Goal: Find specific page/section: Find specific page/section

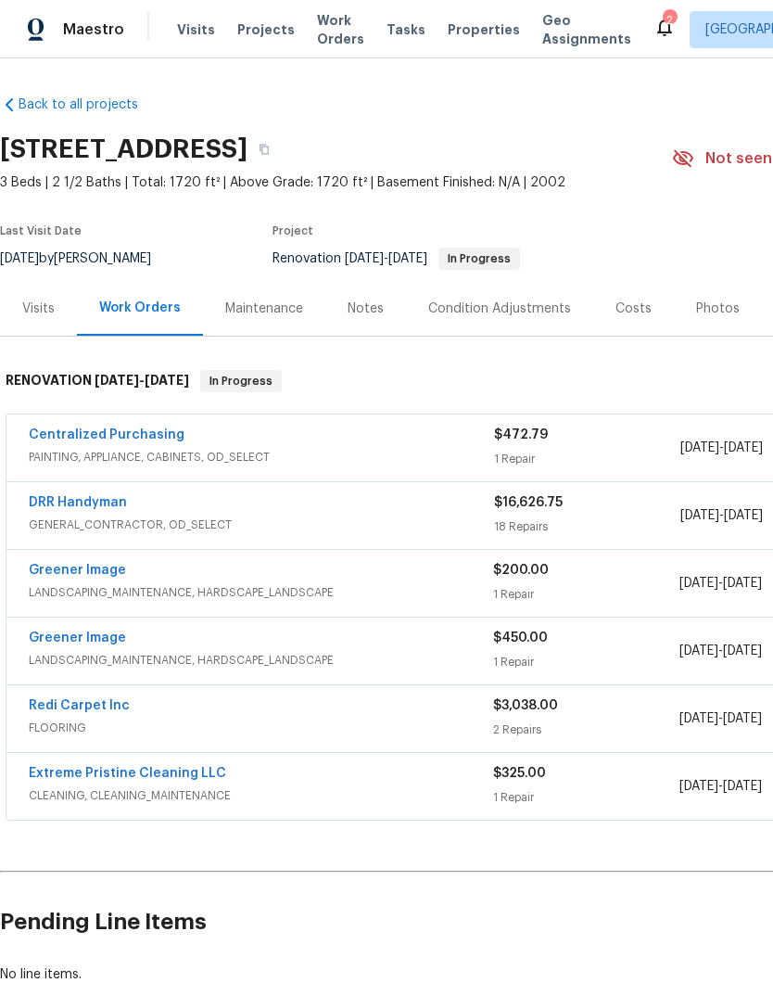
click at [80, 507] on link "DRR Handyman" at bounding box center [78, 502] width 98 height 13
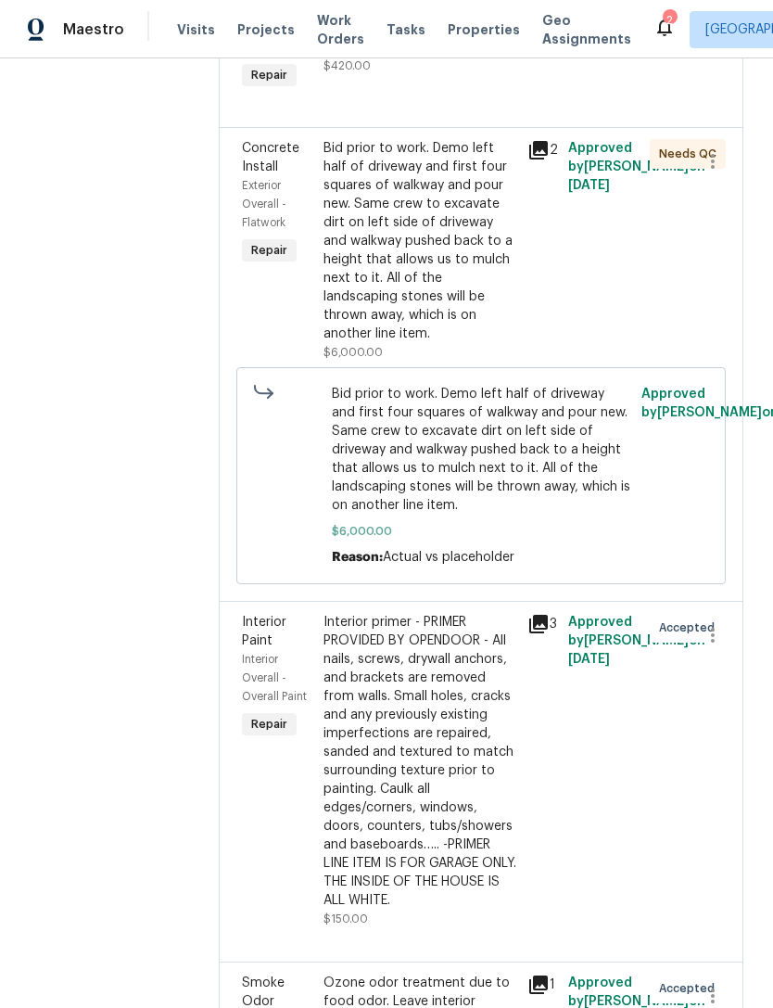
scroll to position [2356, 0]
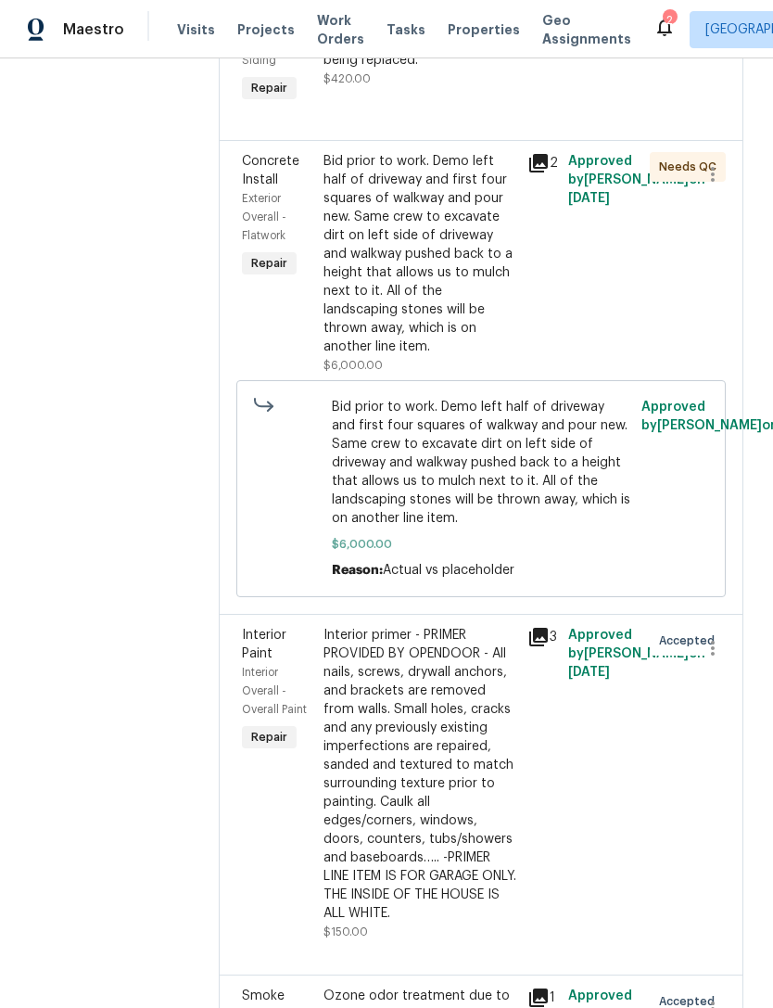
click at [470, 651] on div "Interior primer - PRIMER PROVIDED BY OPENDOOR - All nails, screws, drywall anch…" at bounding box center [420, 774] width 193 height 297
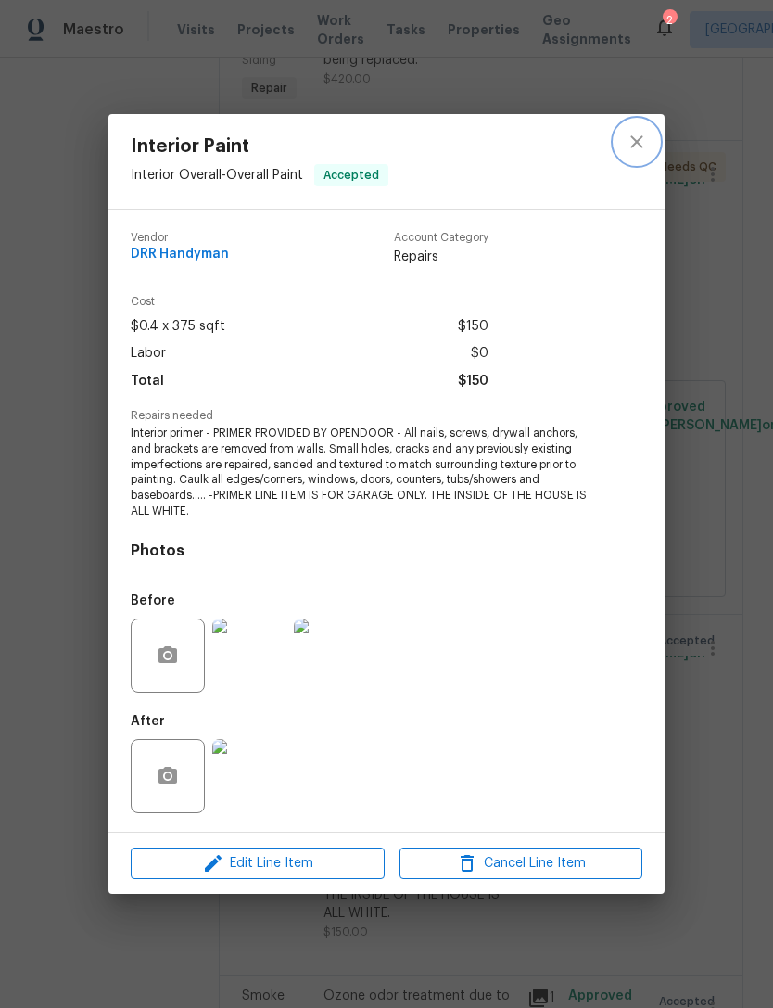
click at [647, 147] on icon "close" at bounding box center [637, 142] width 22 height 22
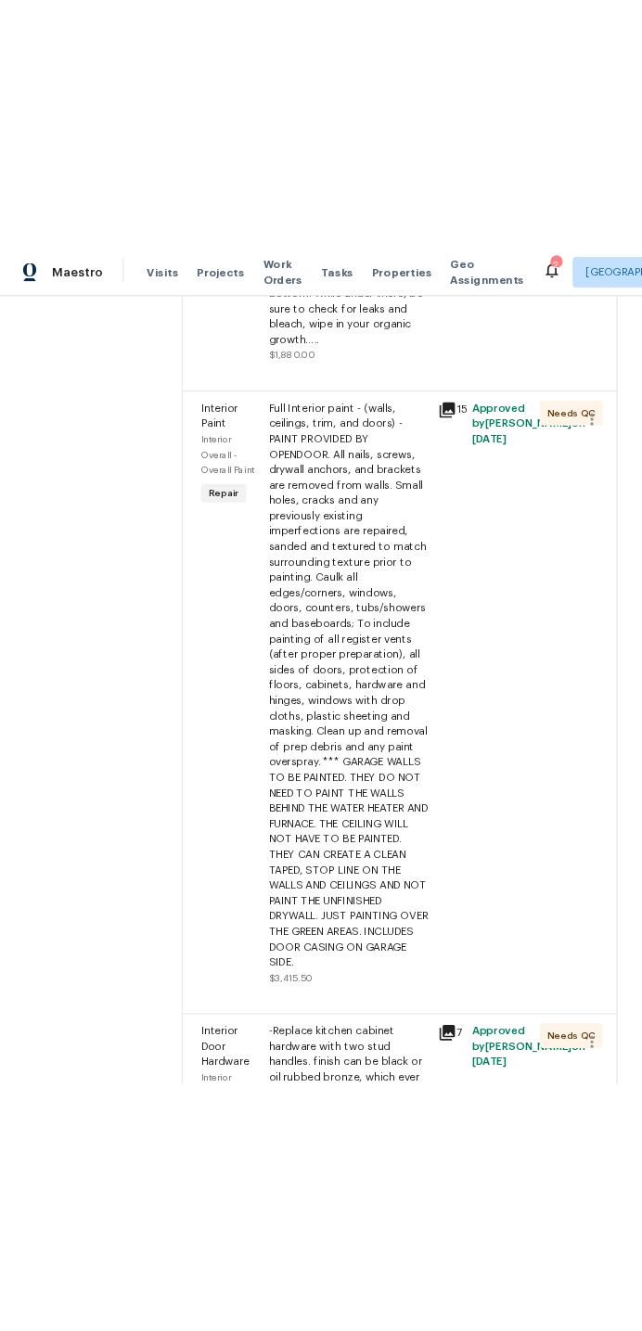
scroll to position [1017, 0]
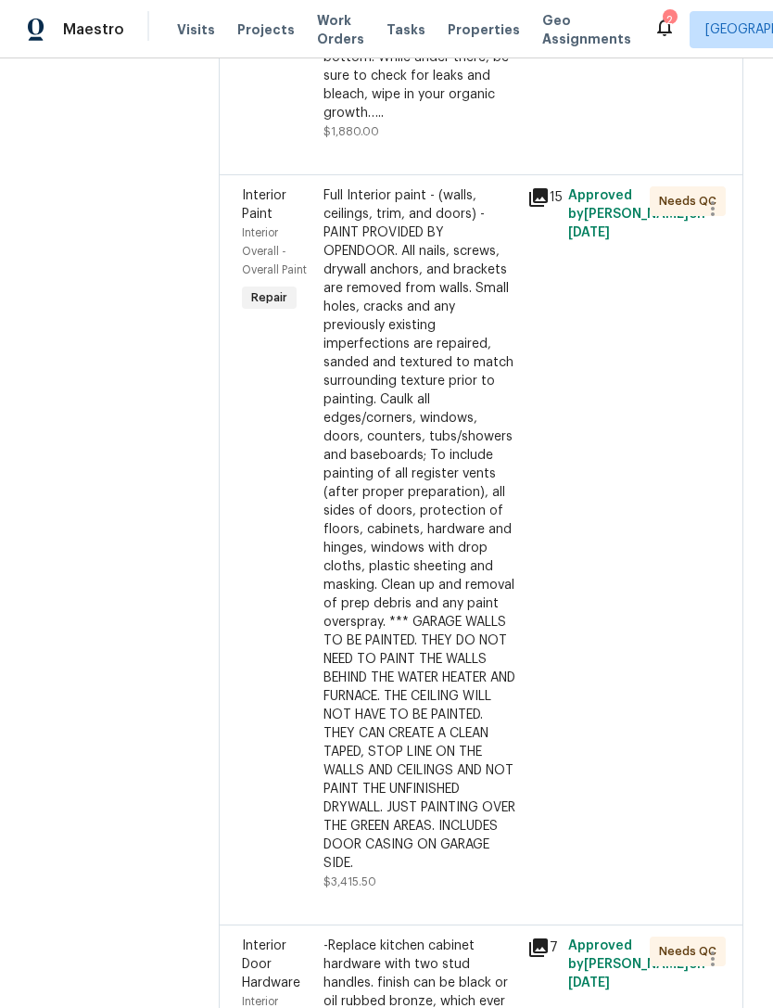
click at [464, 458] on div "Full Interior paint - (walls, ceilings, trim, and doors) - PAINT PROVIDED BY OP…" at bounding box center [420, 529] width 193 height 686
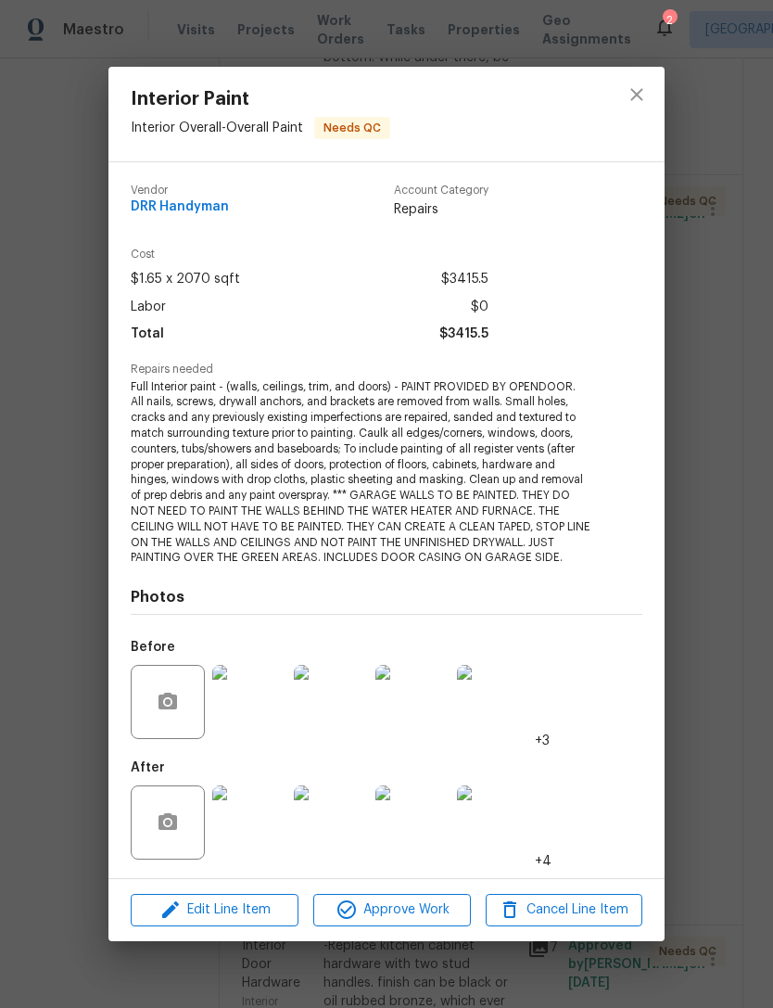
click at [47, 394] on div "Interior Paint Interior Overall - Overall Paint Needs QC Vendor DRR Handyman Ac…" at bounding box center [386, 504] width 773 height 1008
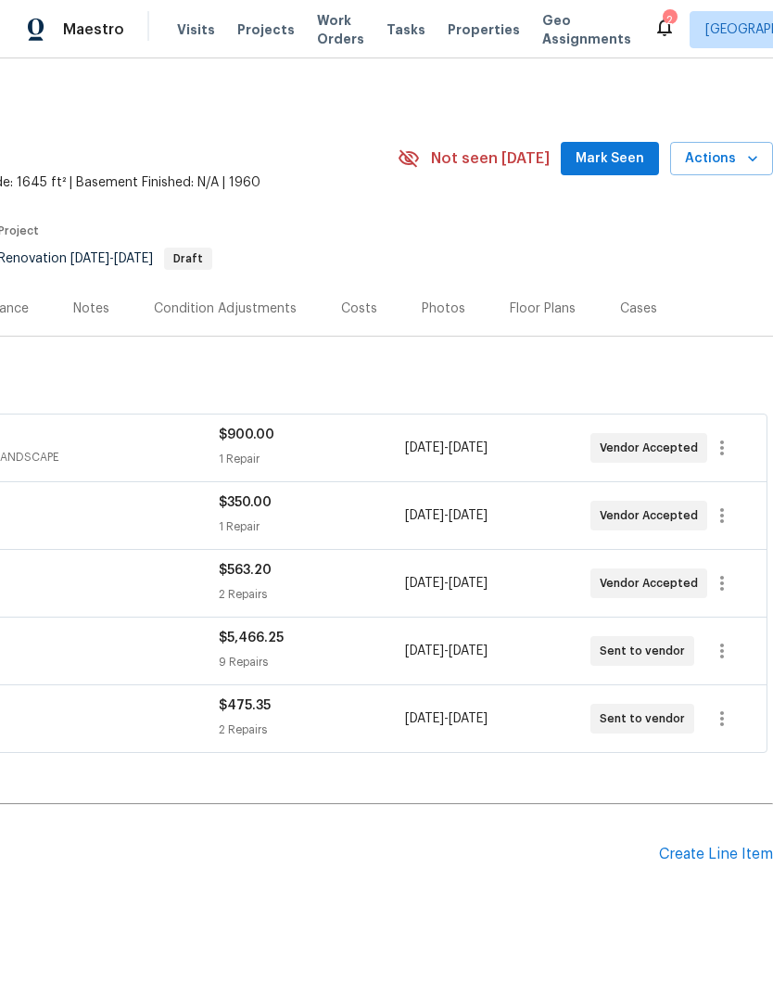
scroll to position [0, 275]
click at [740, 164] on span "Actions" at bounding box center [721, 158] width 73 height 23
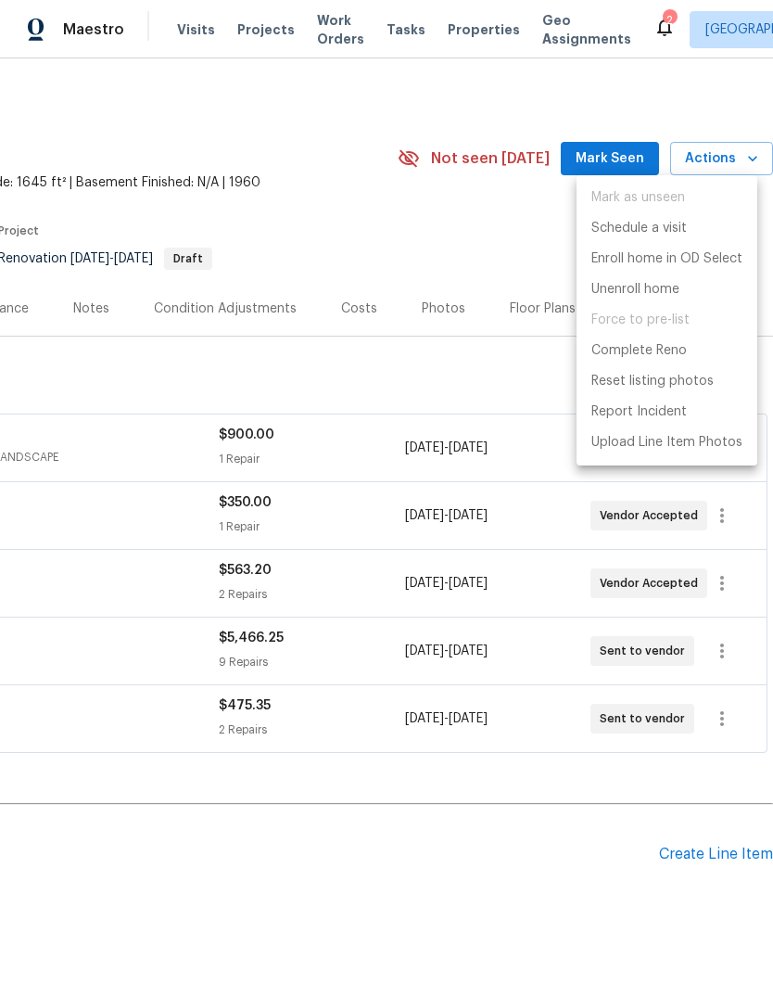
click at [117, 618] on div at bounding box center [386, 504] width 773 height 1008
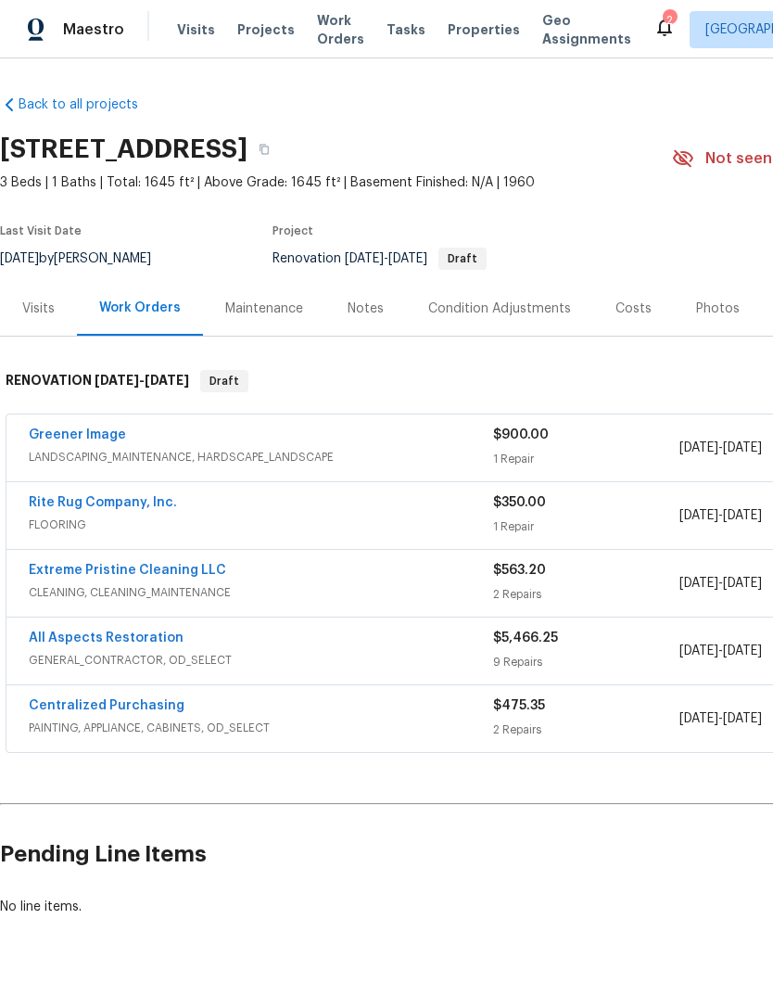
scroll to position [0, 0]
click at [469, 35] on span "Properties" at bounding box center [484, 29] width 72 height 19
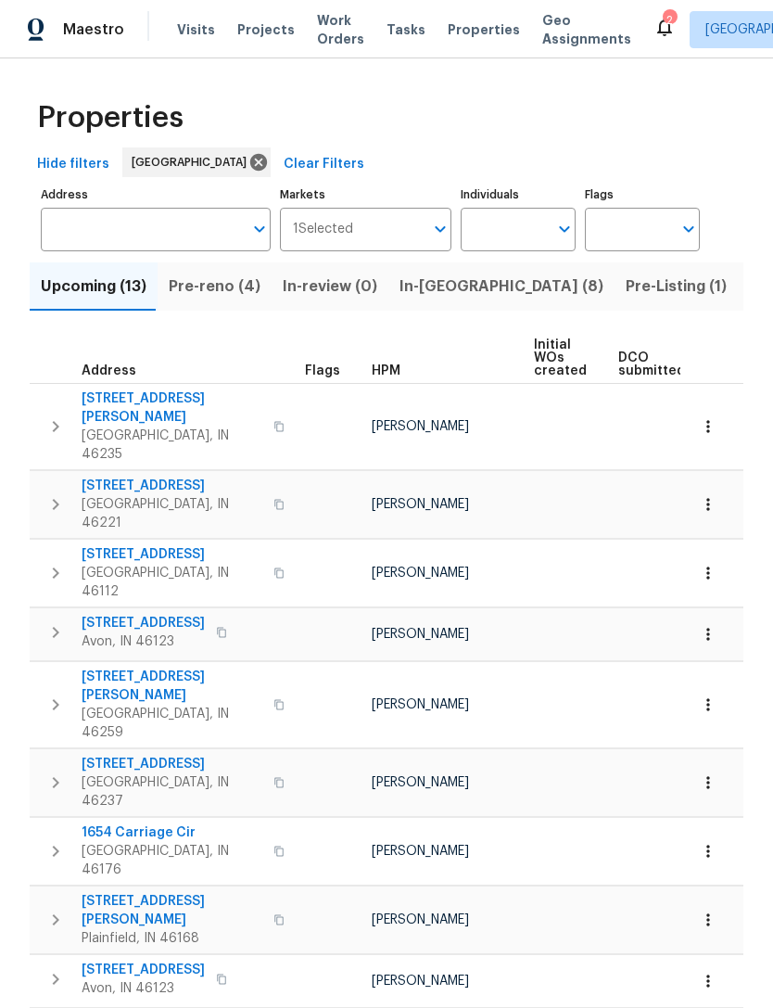
click at [559, 235] on icon "Open" at bounding box center [565, 229] width 22 height 22
type input "dodd"
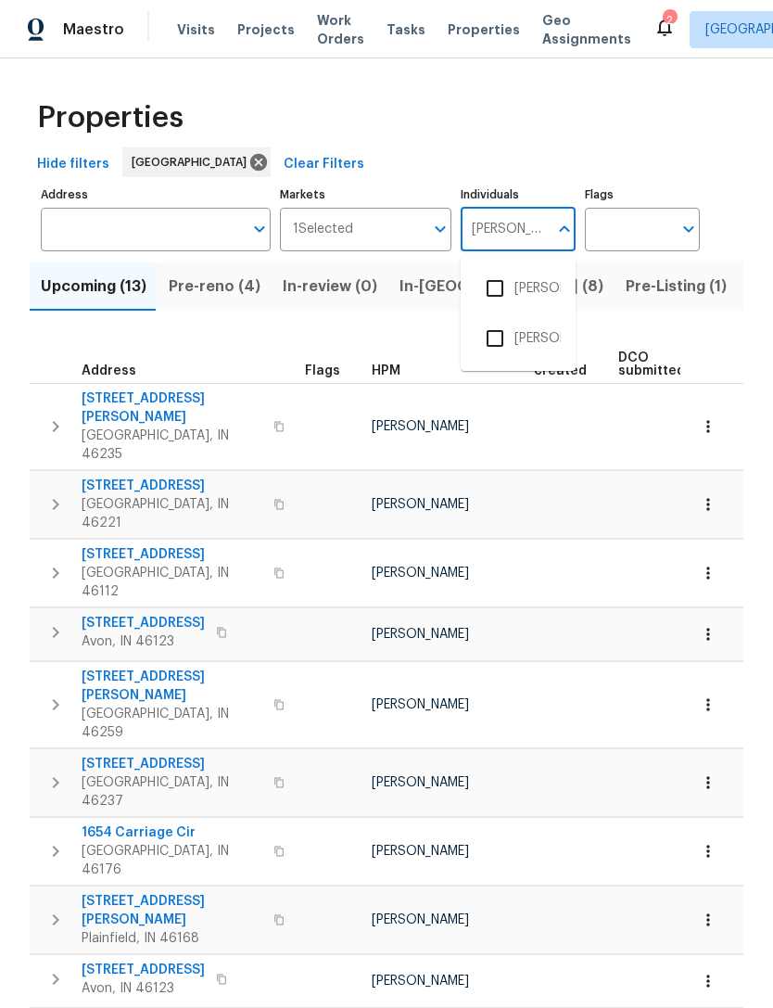
click at [549, 288] on li "[PERSON_NAME]" at bounding box center [518, 288] width 85 height 39
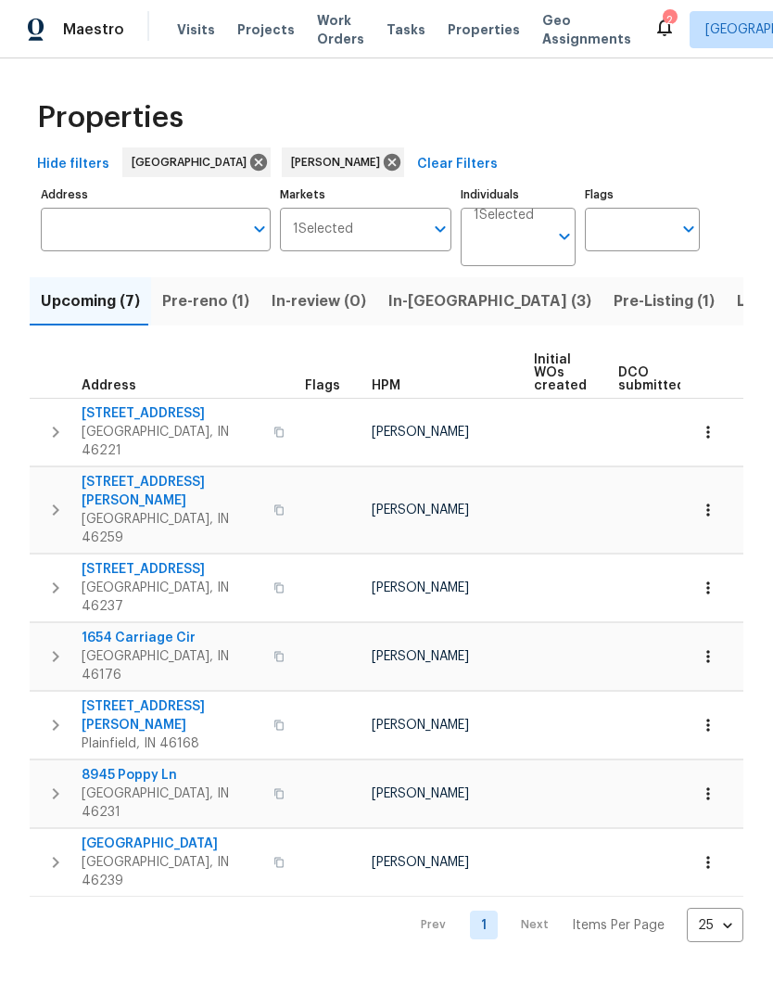
click at [406, 323] on button "In-reno (3)" at bounding box center [489, 301] width 225 height 48
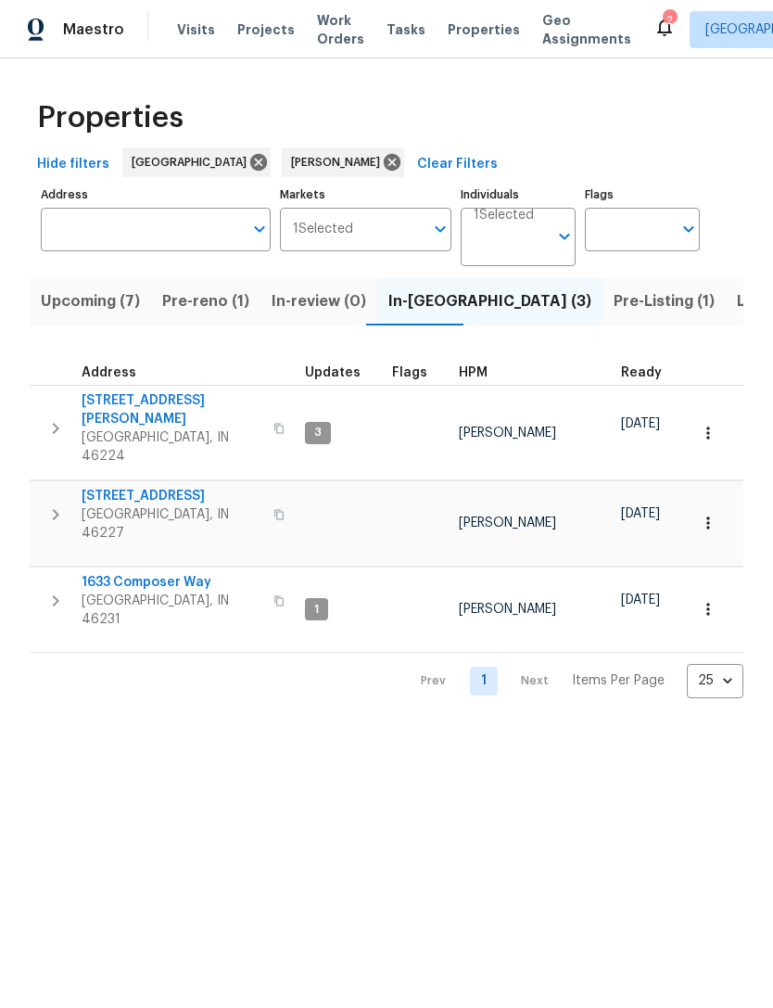
click at [184, 308] on span "Pre-reno (1)" at bounding box center [205, 301] width 87 height 26
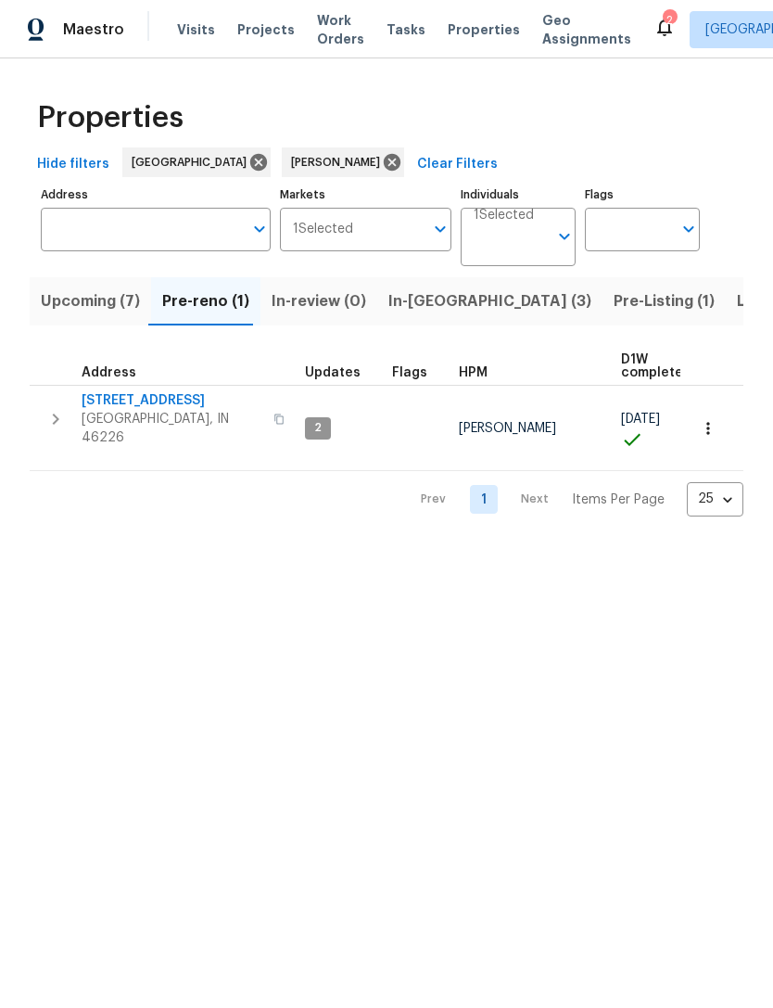
click at [142, 410] on span "3630 Alsace Dr" at bounding box center [172, 400] width 181 height 19
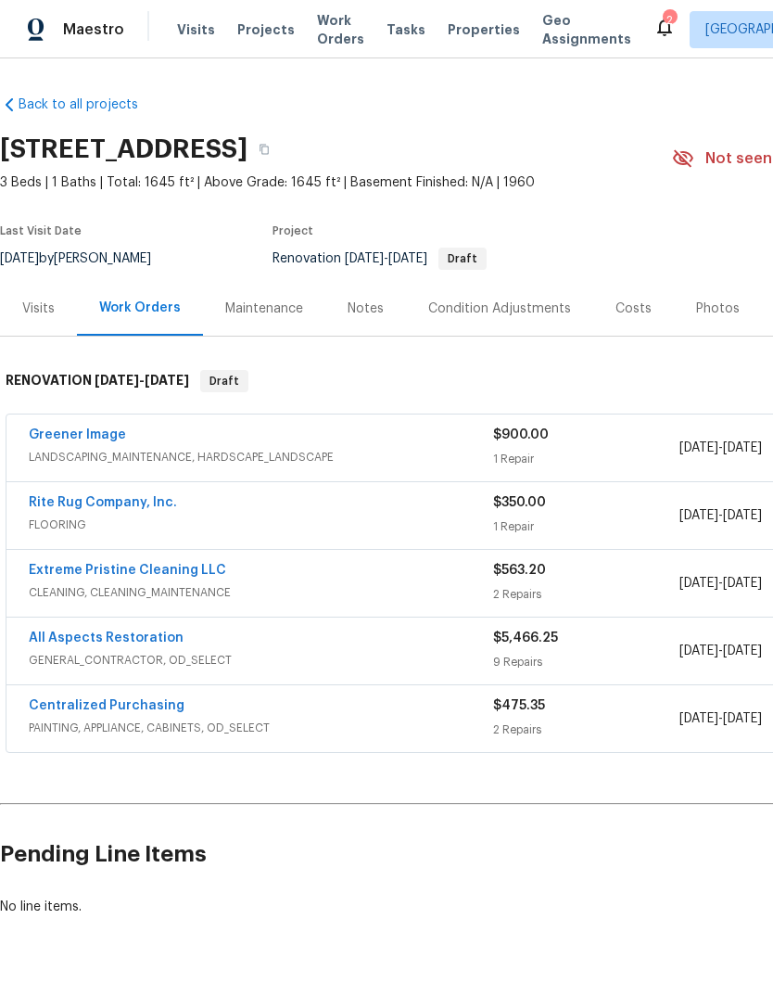
click at [471, 34] on span "Properties" at bounding box center [484, 29] width 72 height 19
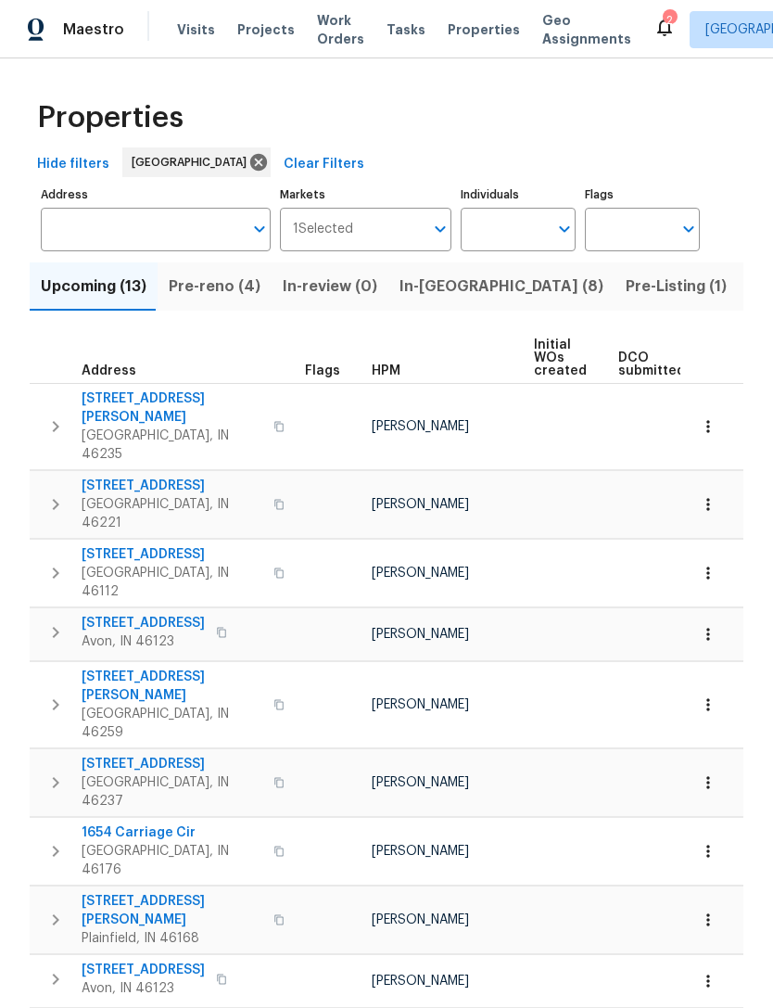
click at [560, 229] on icon "Open" at bounding box center [565, 229] width 22 height 22
type input "dodd"
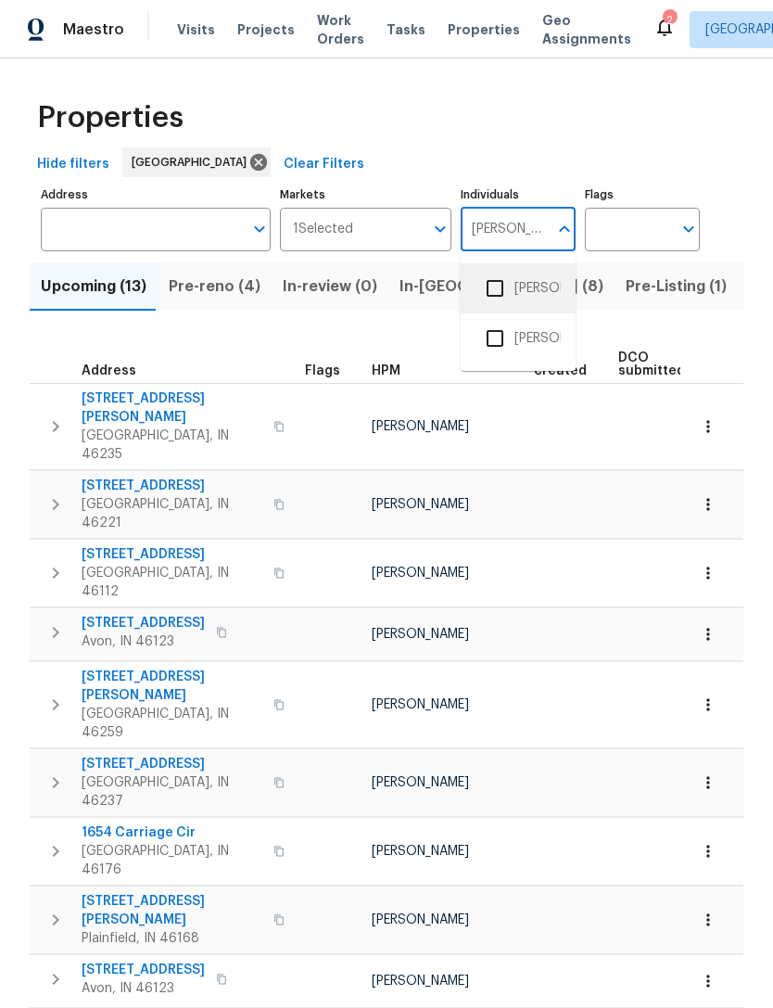
click at [541, 282] on li "[PERSON_NAME]" at bounding box center [518, 288] width 85 height 39
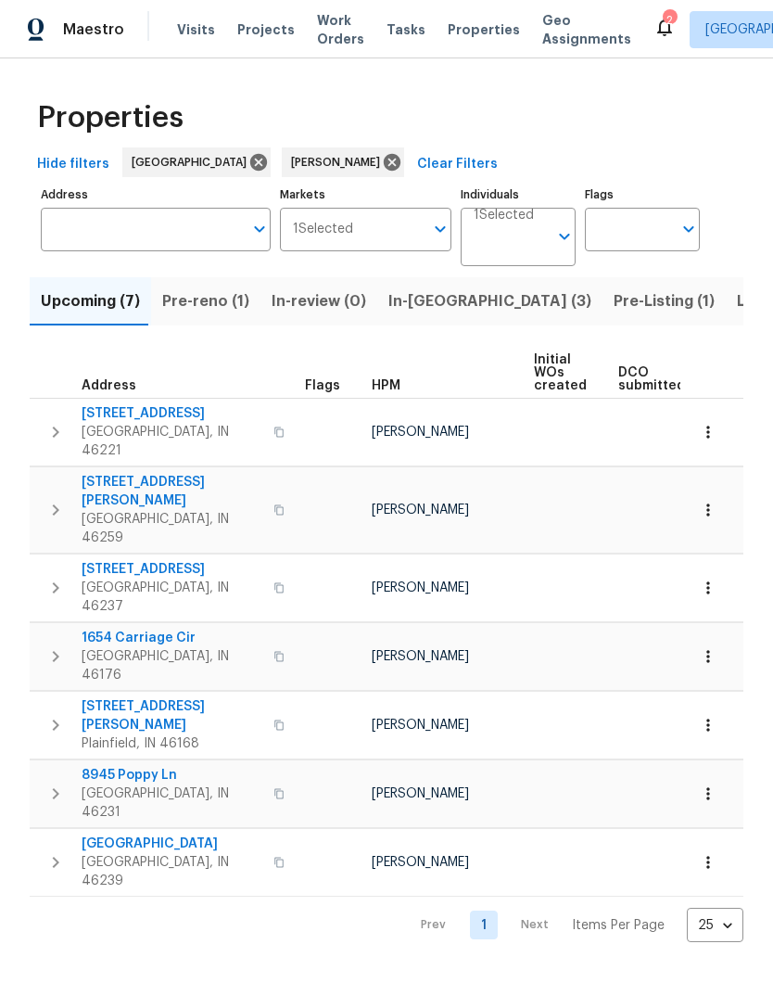
click at [614, 304] on span "Pre-Listing (1)" at bounding box center [664, 301] width 101 height 26
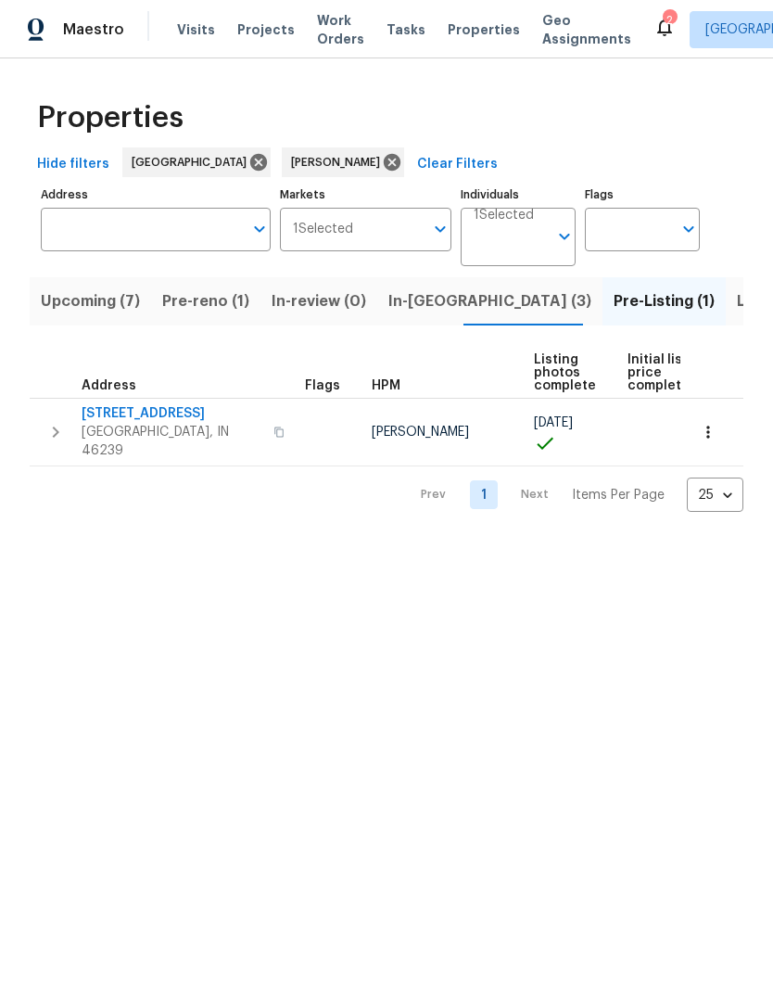
click at [448, 34] on span "Properties" at bounding box center [484, 29] width 72 height 19
click at [83, 236] on input "Address" at bounding box center [142, 230] width 202 height 44
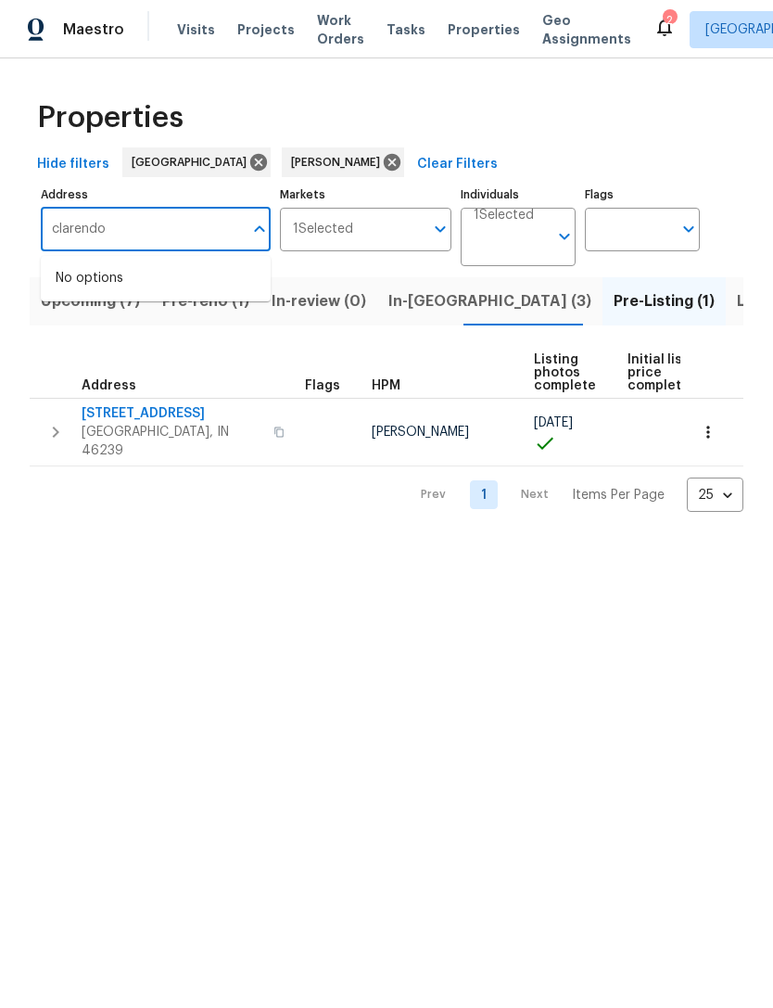
type input "clarendon"
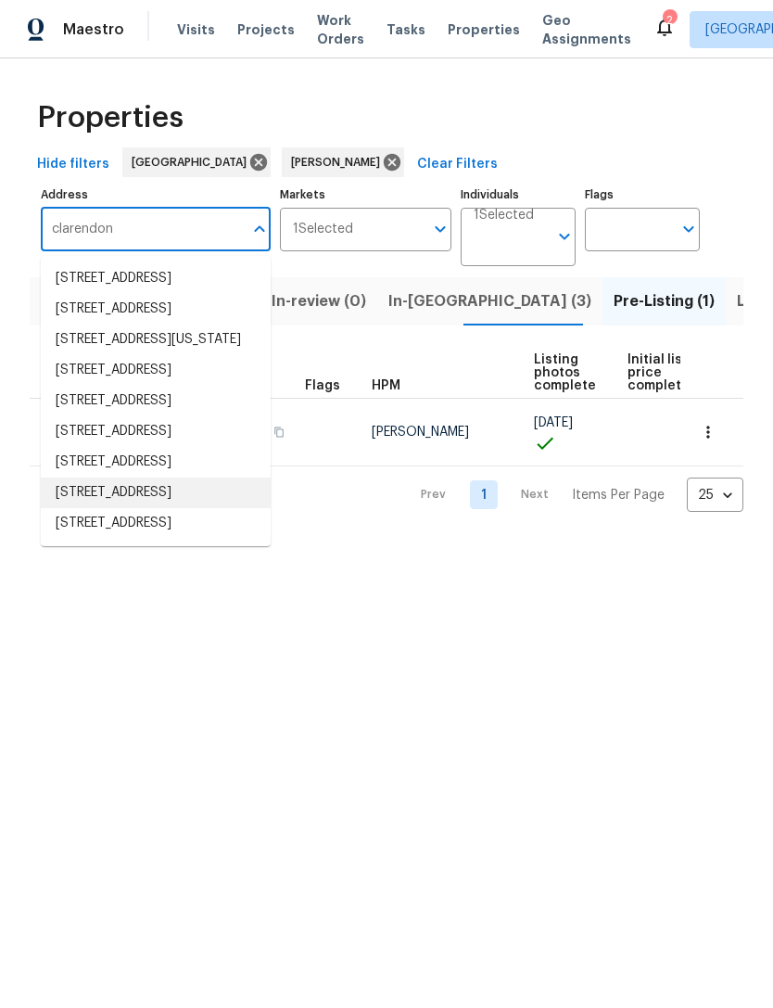
click at [77, 508] on li "5176 Clarendon Rd Indianapolis IN 46208" at bounding box center [156, 493] width 230 height 31
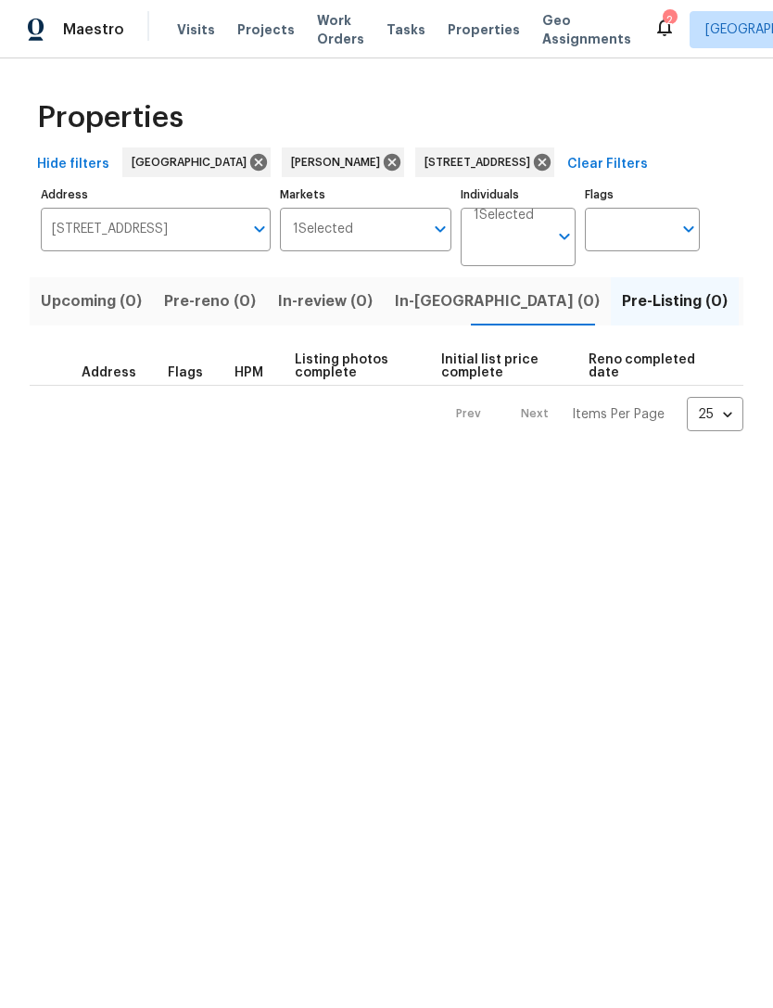
click at [750, 301] on span "Listed (1)" at bounding box center [783, 301] width 67 height 26
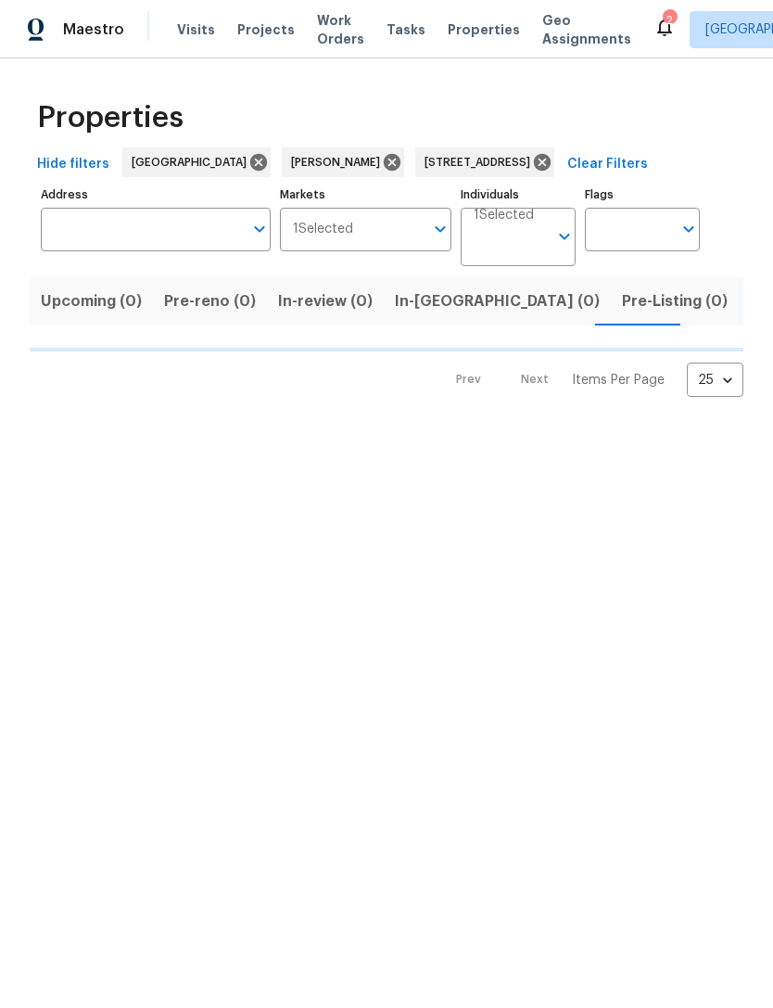
type input "5176 Clarendon Rd Indianapolis IN 46208"
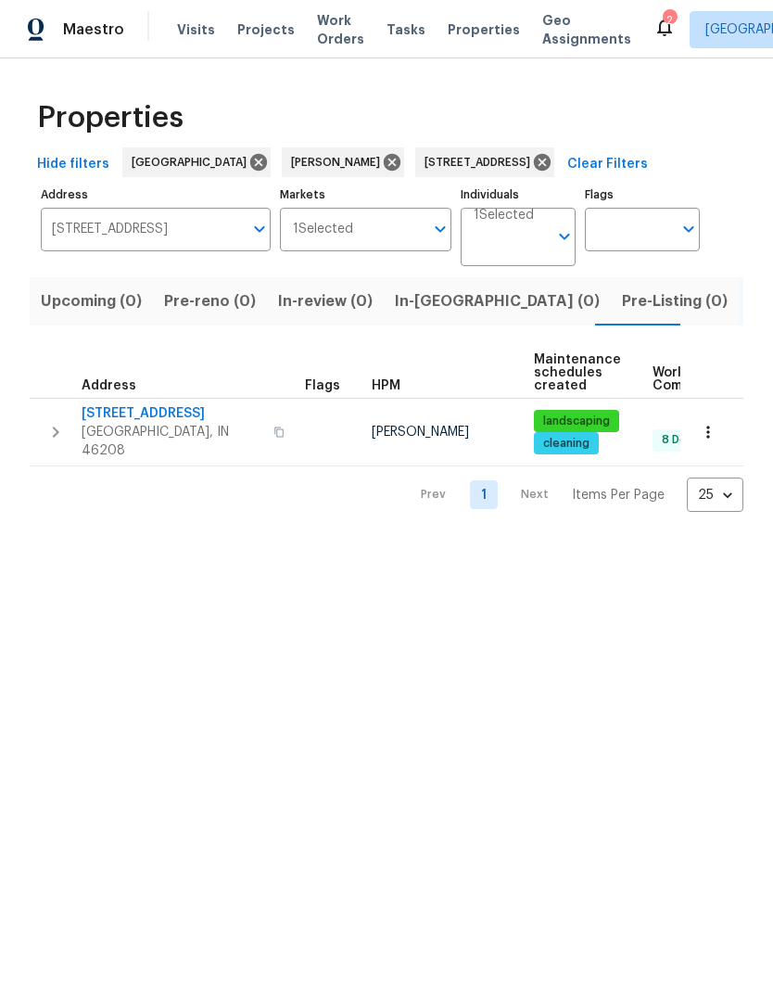
click at [126, 421] on span "5176 Clarendon Rd" at bounding box center [172, 413] width 181 height 19
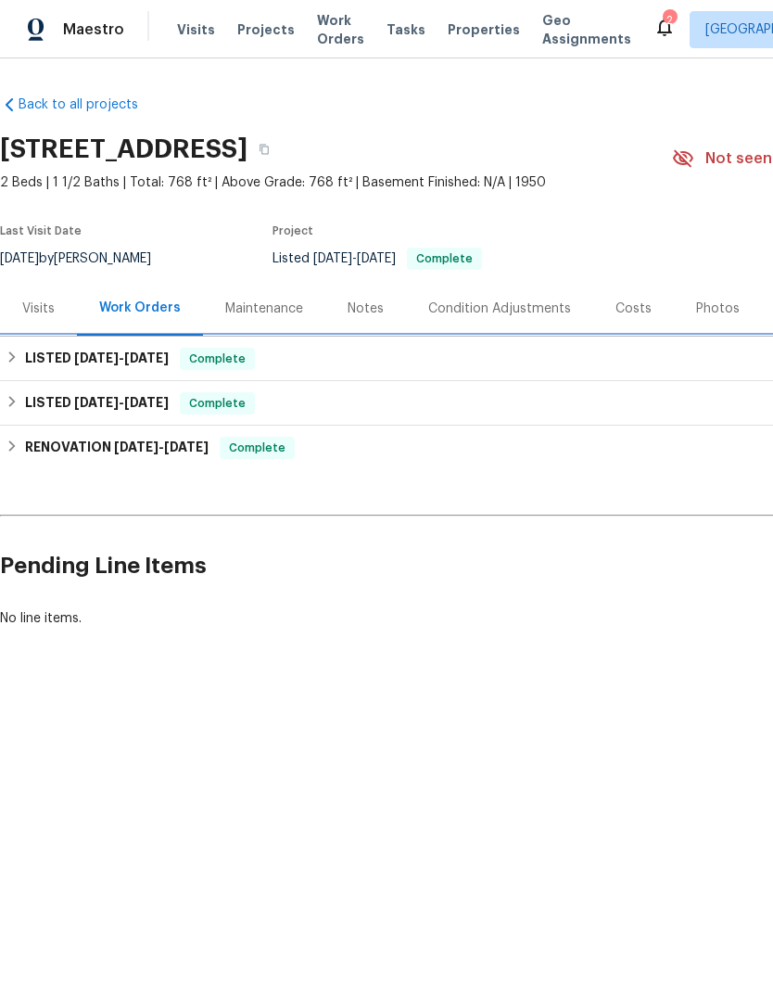
click at [64, 368] on h6 "LISTED [DATE] - [DATE]" at bounding box center [97, 359] width 144 height 22
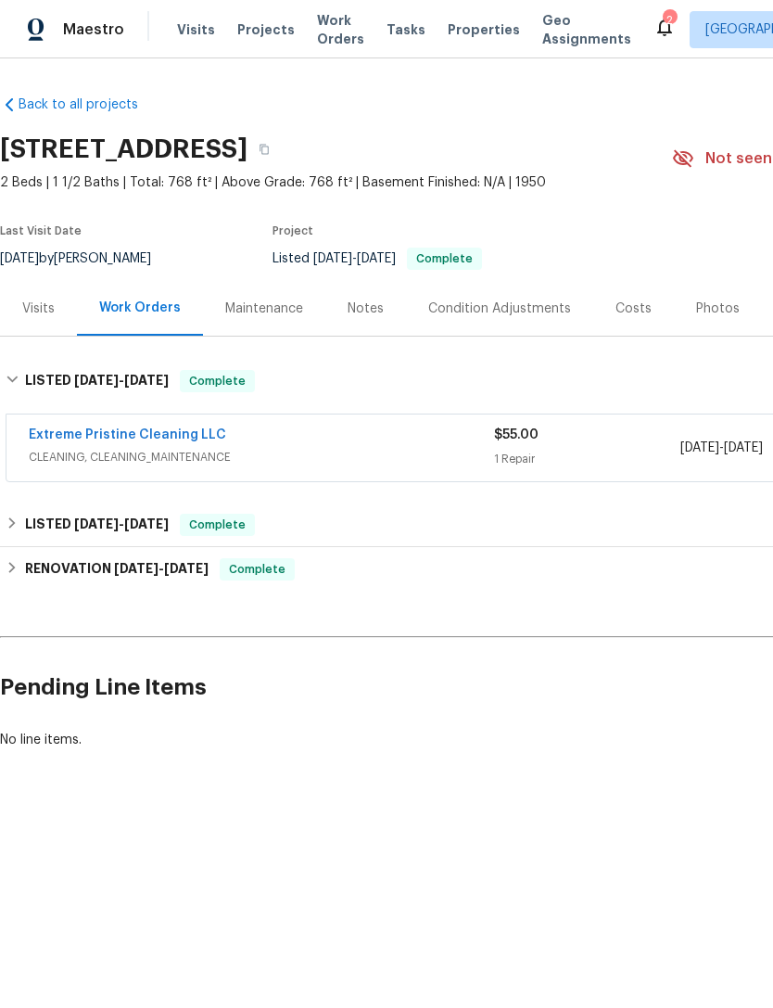
click at [69, 440] on link "Extreme Pristine Cleaning LLC" at bounding box center [128, 434] width 198 height 13
